Goal: Navigation & Orientation: Find specific page/section

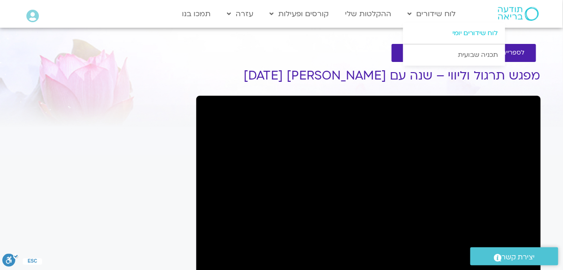
click at [459, 31] on link "לוח שידורים יומי" at bounding box center [454, 33] width 102 height 21
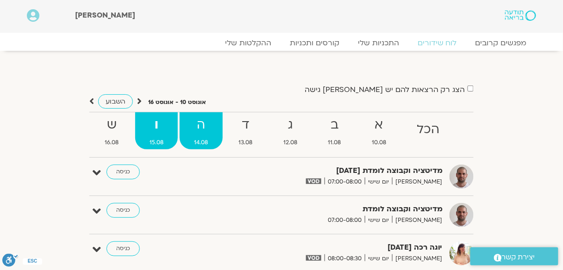
click at [202, 129] on strong "ה" at bounding box center [201, 125] width 43 height 21
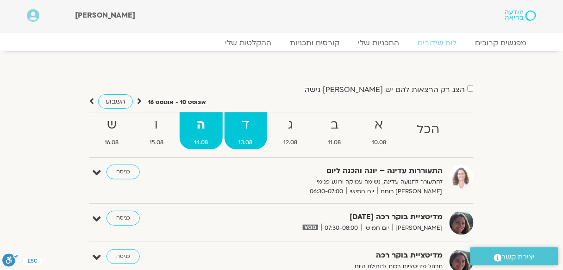
click at [249, 128] on strong "ד" at bounding box center [245, 125] width 43 height 21
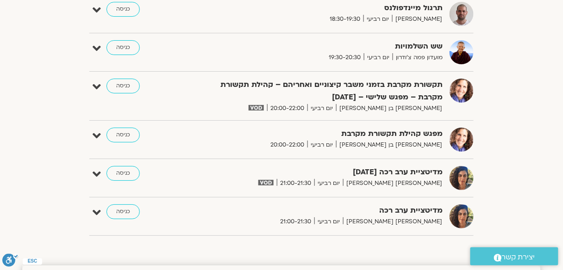
scroll to position [815, 0]
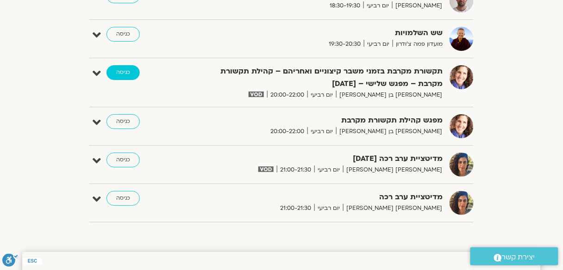
click at [125, 70] on link "כניסה" at bounding box center [122, 72] width 33 height 15
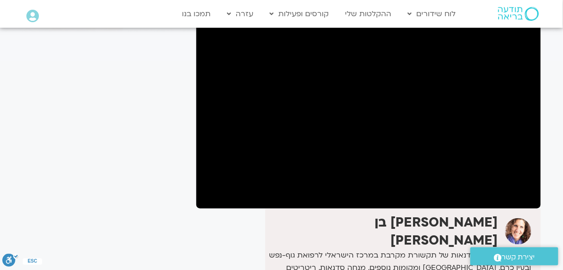
scroll to position [111, 0]
